Goal: Task Accomplishment & Management: Understand process/instructions

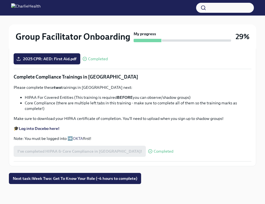
scroll to position [412, 0]
click at [126, 179] on span "Next task : Week Two: Get To Know Your Role (~4 hours to complete)" at bounding box center [75, 179] width 125 height 6
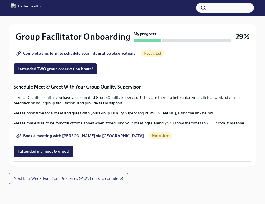
scroll to position [560, 0]
click at [106, 180] on span "Next task : Week Two: Core Processes (~1.25 hours to complete)" at bounding box center [69, 179] width 110 height 6
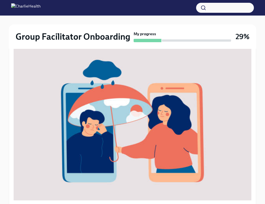
scroll to position [261, 0]
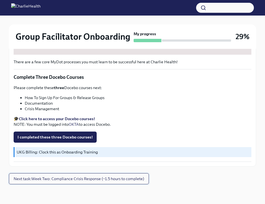
click at [113, 181] on span "Next task : Week Two: Compliance Crisis Response (~1.5 hours to complete)" at bounding box center [79, 179] width 131 height 6
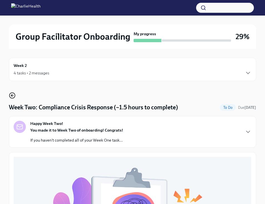
click at [14, 96] on icon "button" at bounding box center [12, 95] width 7 height 7
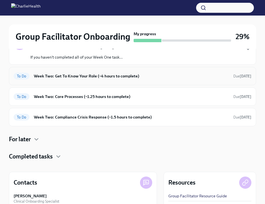
scroll to position [81, 0]
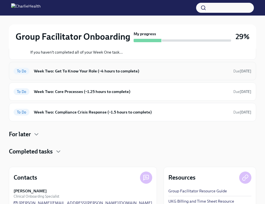
click at [56, 71] on h6 "Week Two: Get To Know Your Role (~4 hours to complete)" at bounding box center [131, 71] width 195 height 6
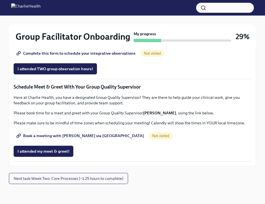
scroll to position [560, 0]
click at [88, 138] on span "Book a meeting with [PERSON_NAME] via [GEOGRAPHIC_DATA]" at bounding box center [81, 136] width 126 height 6
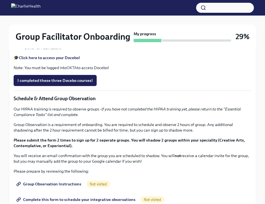
scroll to position [243, 0]
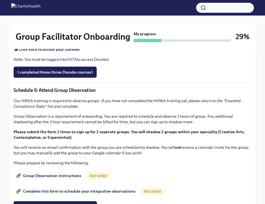
drag, startPoint x: 88, startPoint y: 173, endPoint x: 13, endPoint y: 172, distance: 75.3
click at [13, 172] on div "You've made it to Week Two of Charlie Health onboarding! Congratulations and th…" at bounding box center [132, 107] width 247 height 396
copy p "[URL][DOMAIN_NAME]"
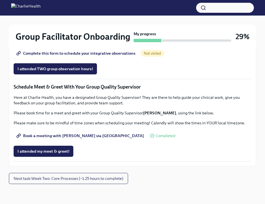
scroll to position [560, 0]
click at [114, 179] on span "Next task : Week Two: Core Processes (~1.25 hours to complete)" at bounding box center [69, 179] width 110 height 6
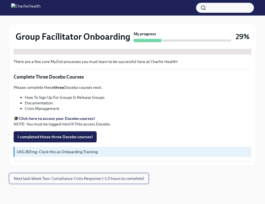
scroll to position [261, 0]
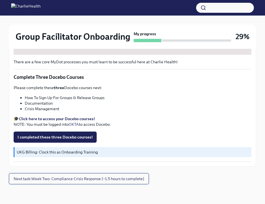
click at [114, 179] on span "Next task : Week Two: Compliance Crisis Response (~1.5 hours to complete)" at bounding box center [79, 179] width 131 height 6
